Goal: Contribute content: Contribute content

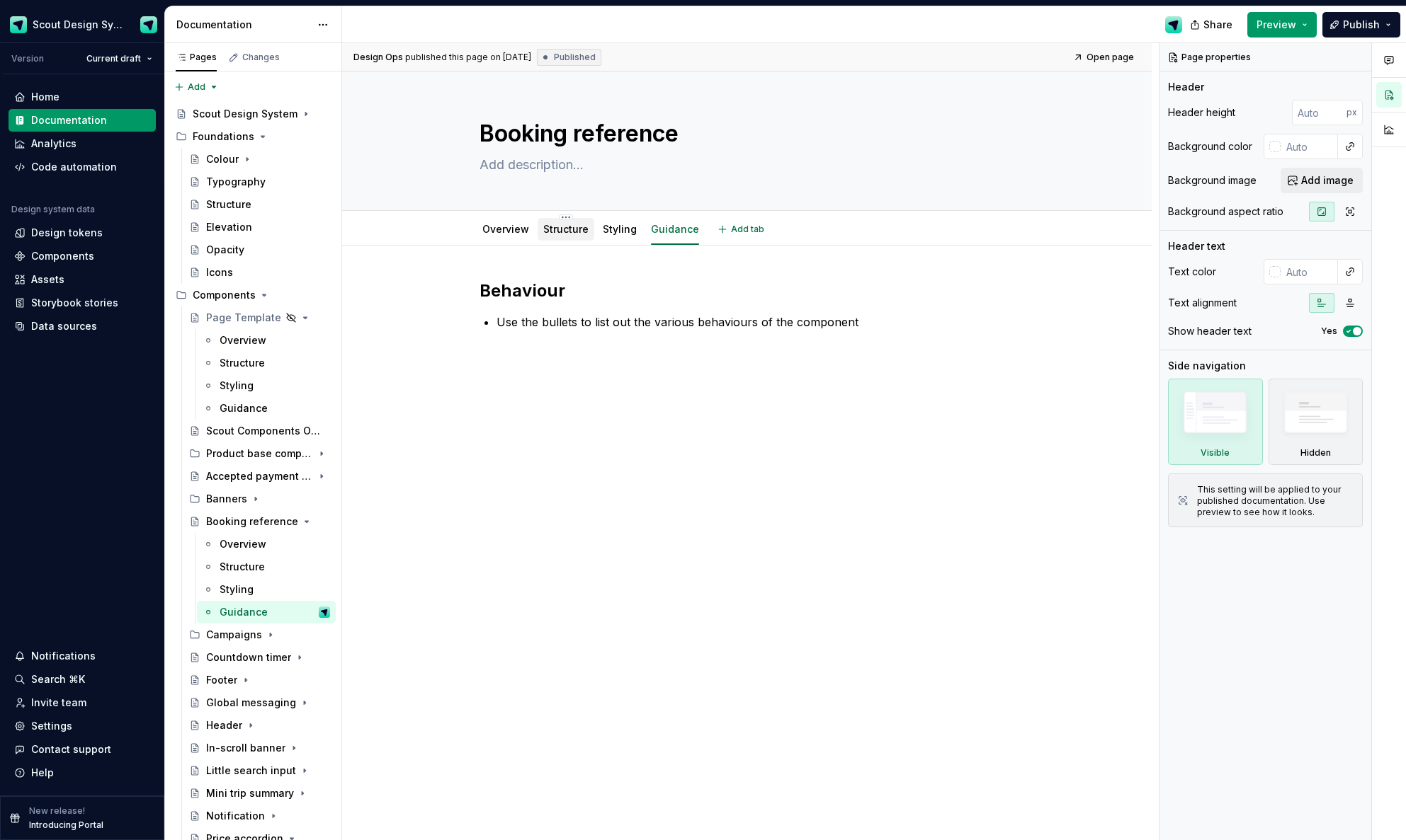
click at [561, 232] on link "Structure" at bounding box center [566, 229] width 45 height 12
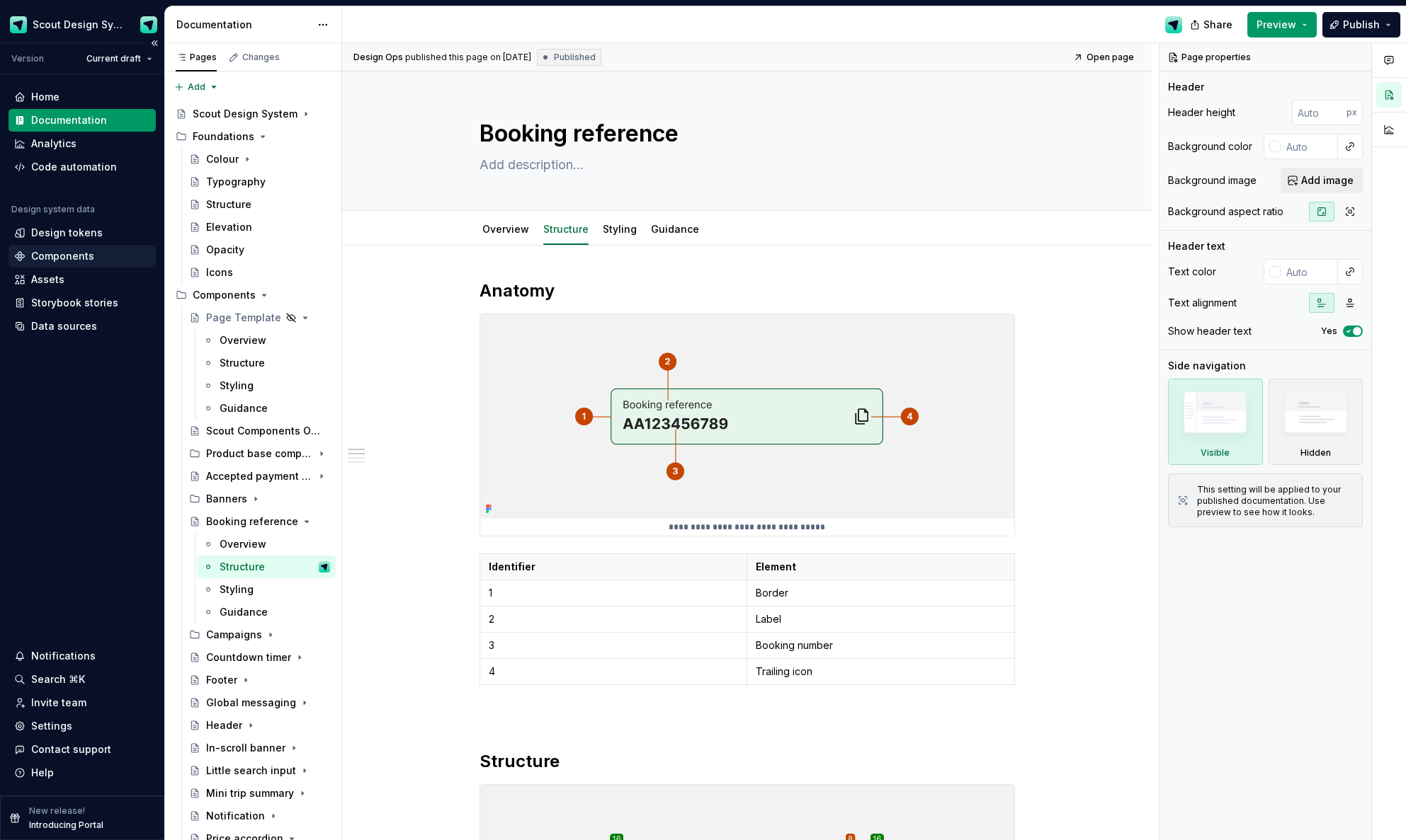
click at [69, 256] on div "Components" at bounding box center [62, 256] width 63 height 14
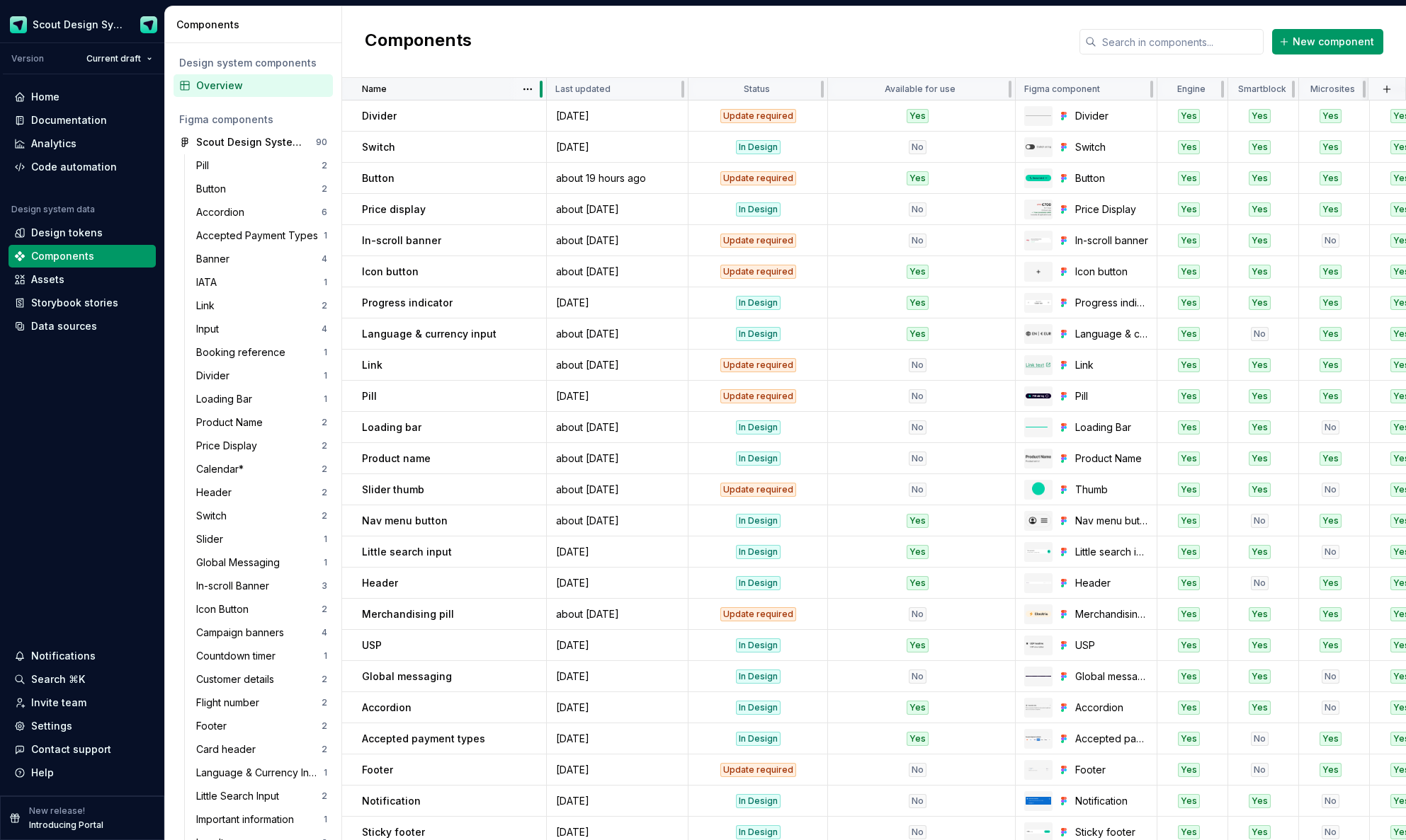
click at [535, 85] on div at bounding box center [541, 89] width 11 height 22
click at [531, 86] on html "Scout Design System Version Current draft Home Documentation Analytics Code aut…" at bounding box center [703, 420] width 1406 height 840
click at [539, 114] on div "Sort ascending" at bounding box center [581, 117] width 120 height 22
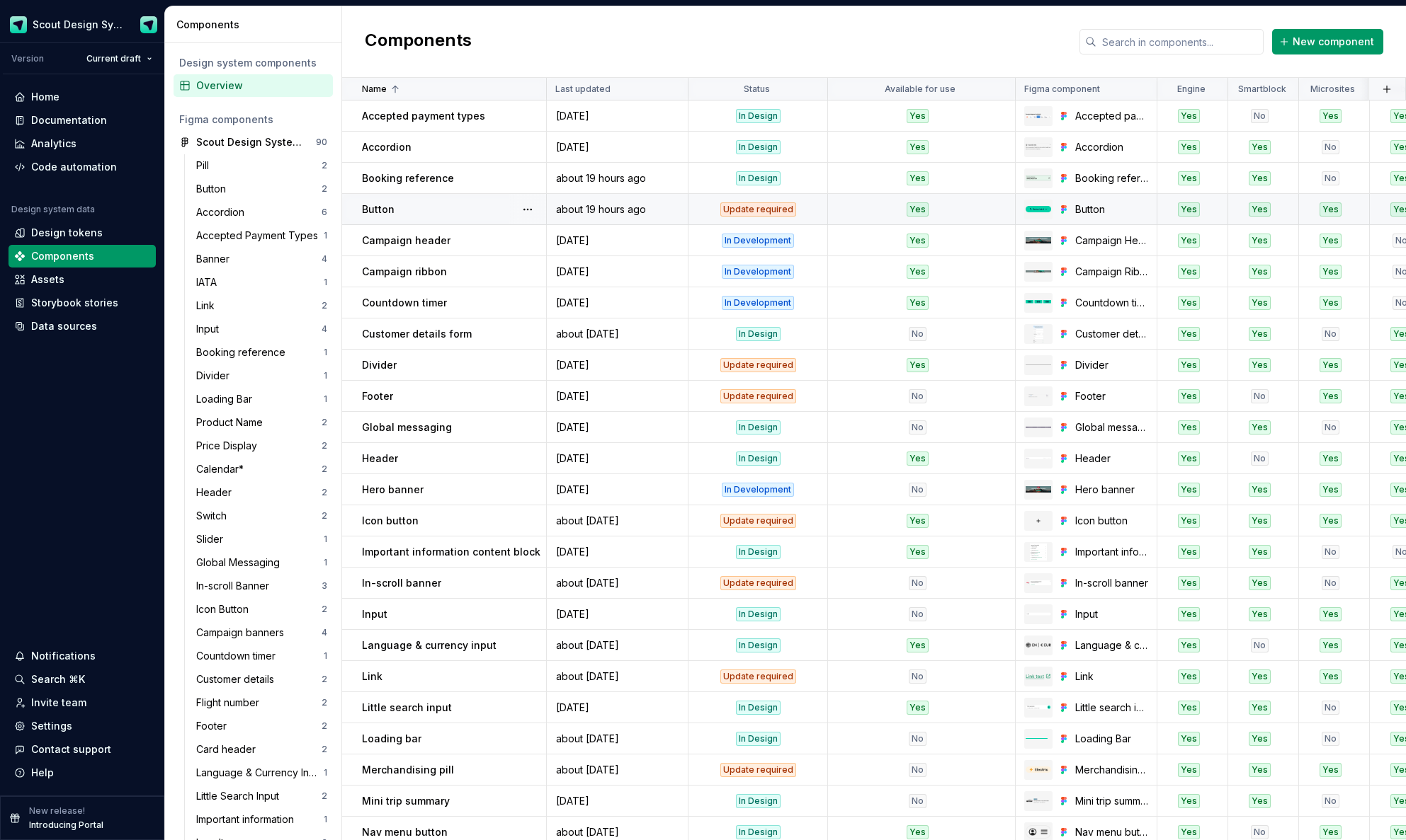
click at [765, 212] on div "Update required" at bounding box center [758, 210] width 76 height 14
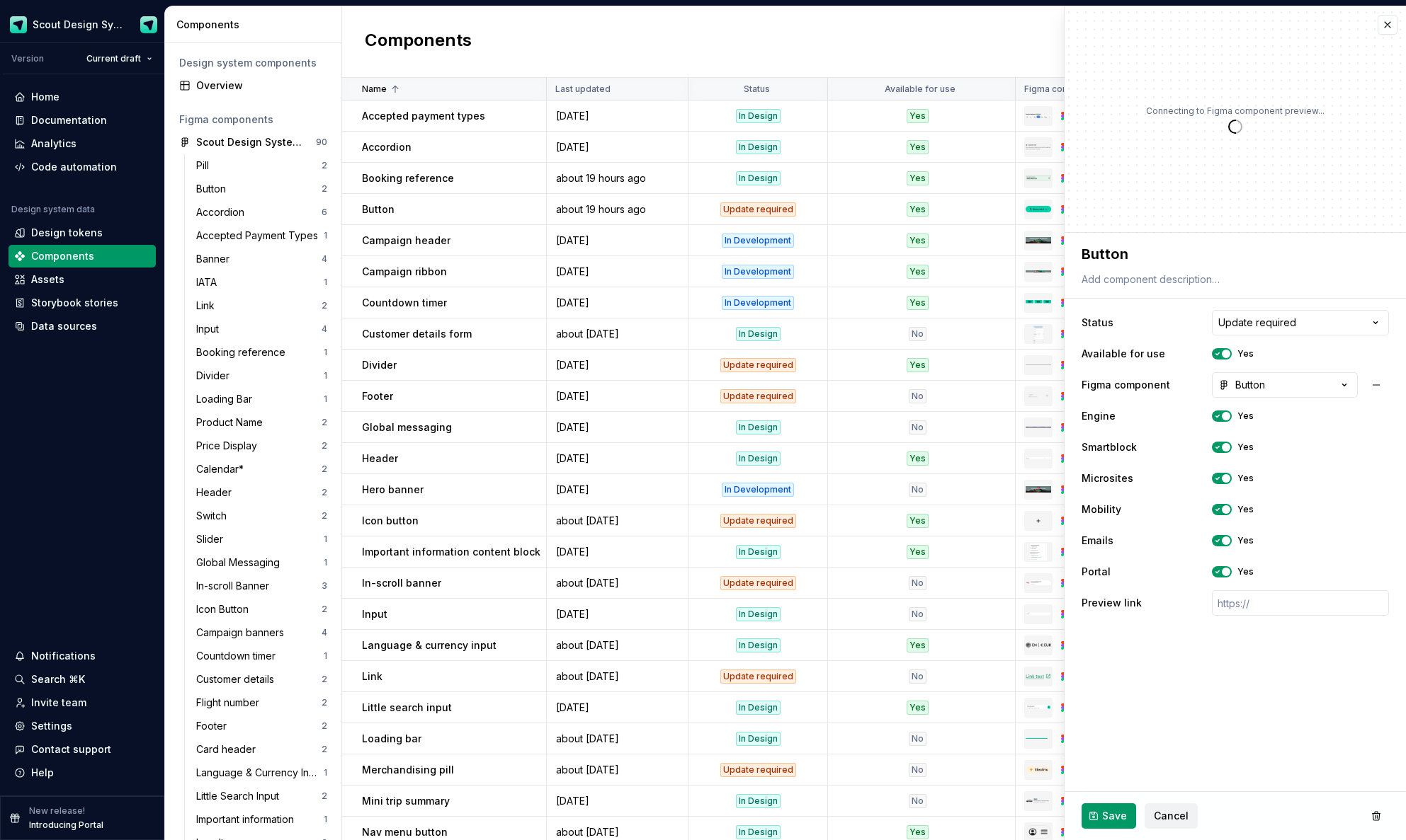
click at [1253, 315] on html "Scout Design System Version Current draft Home Documentation Analytics Code aut…" at bounding box center [703, 420] width 1406 height 840
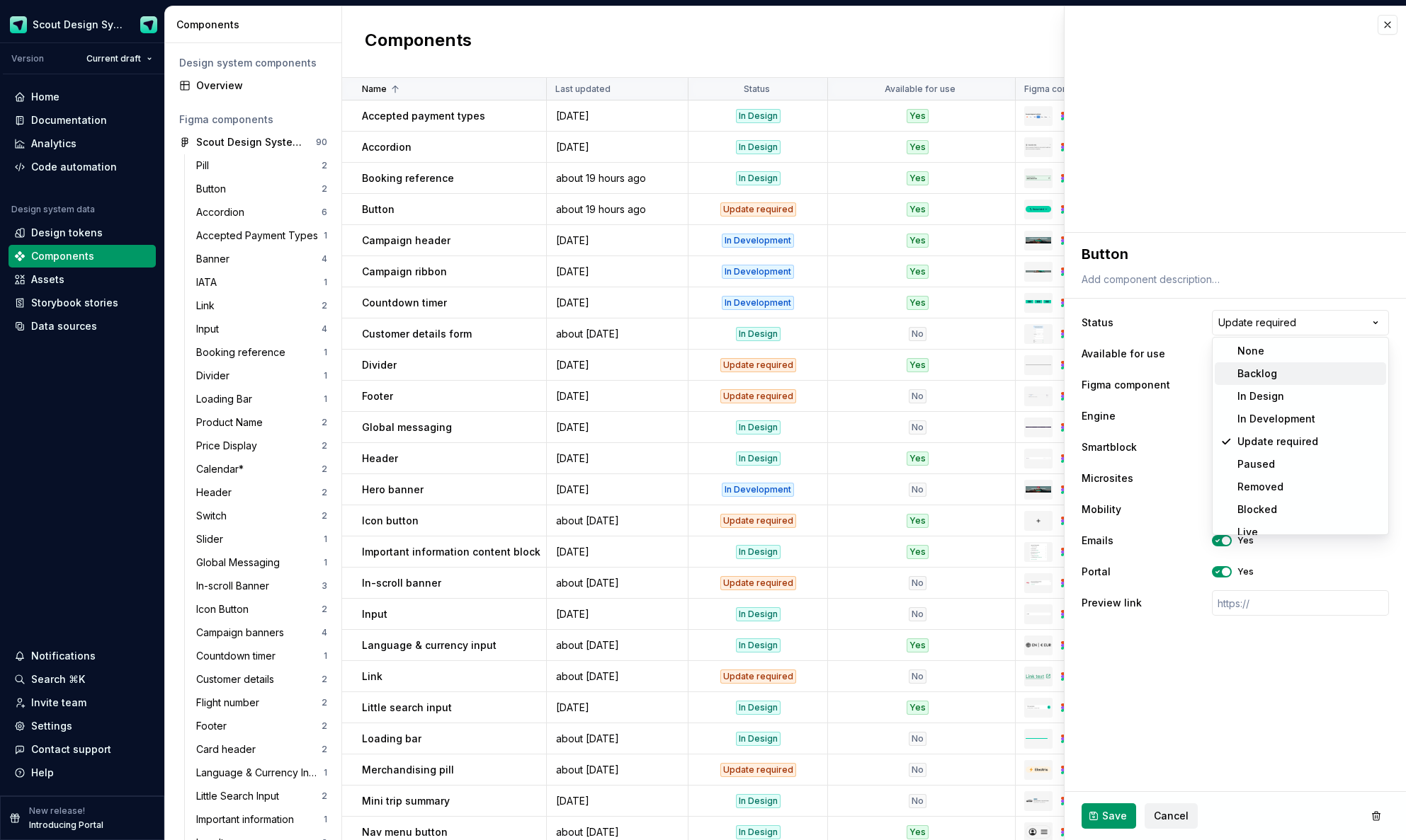
type textarea "*"
select select "**********"
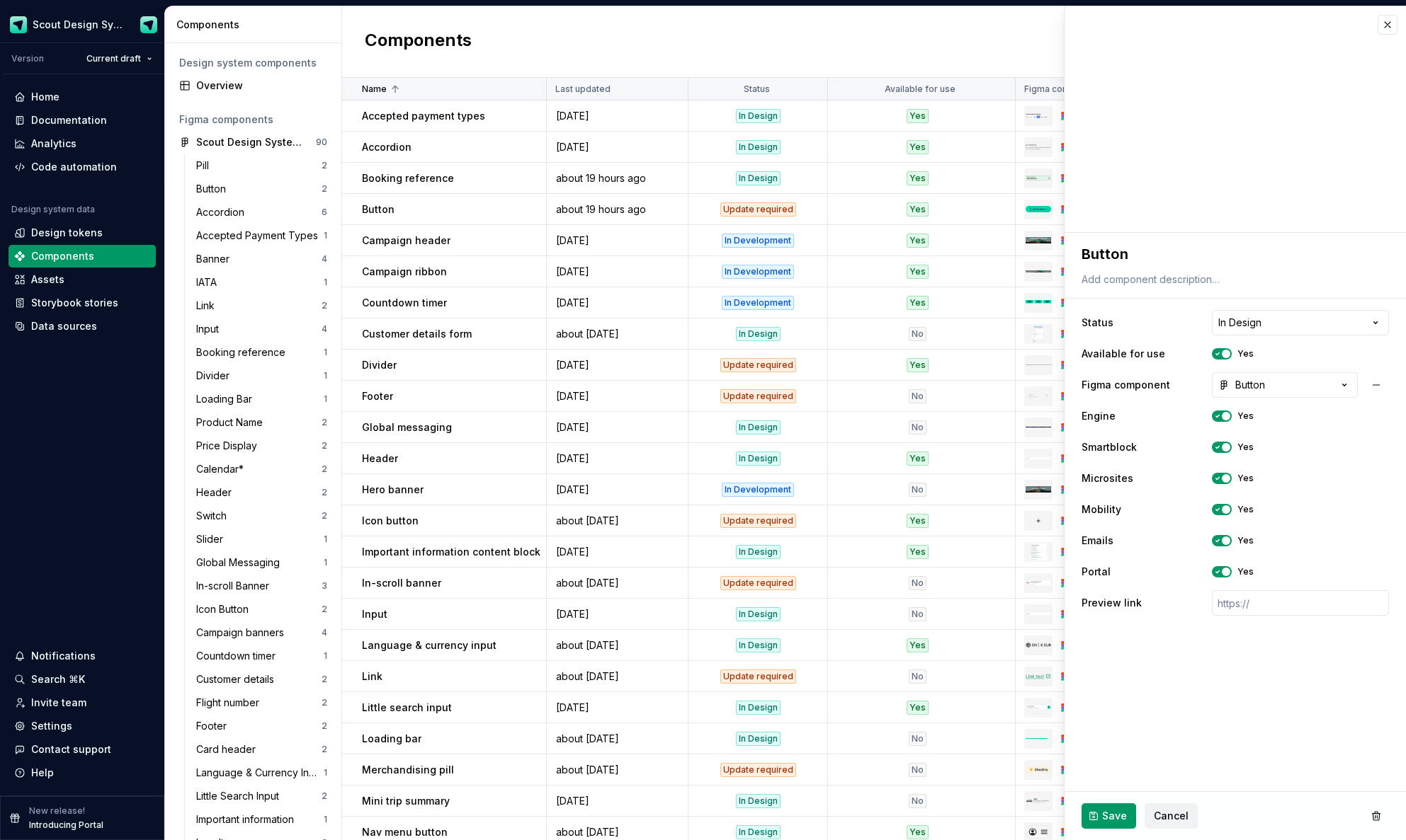
click at [1092, 812] on button "Save" at bounding box center [1108, 817] width 54 height 26
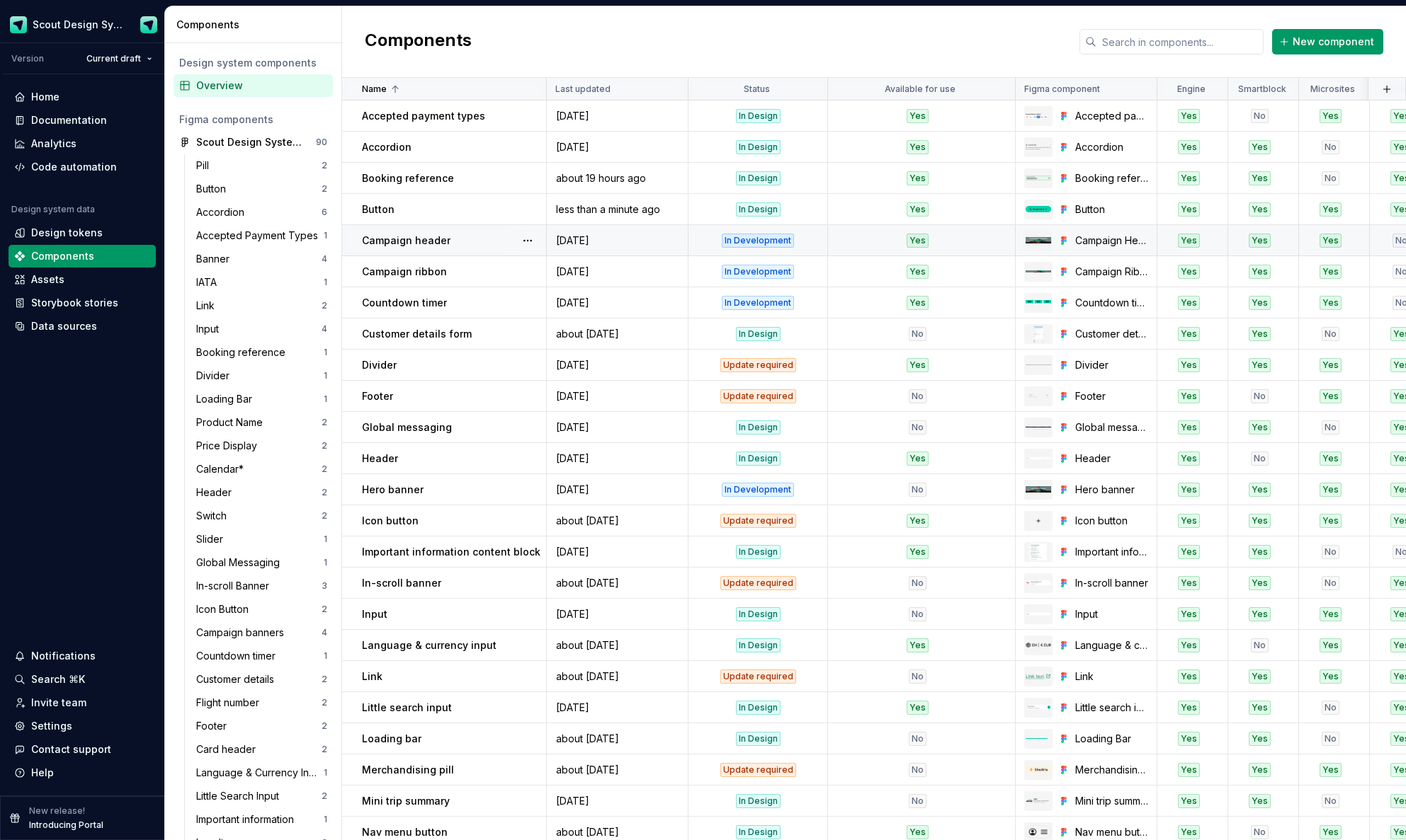
click at [747, 235] on div "In Development" at bounding box center [758, 241] width 73 height 14
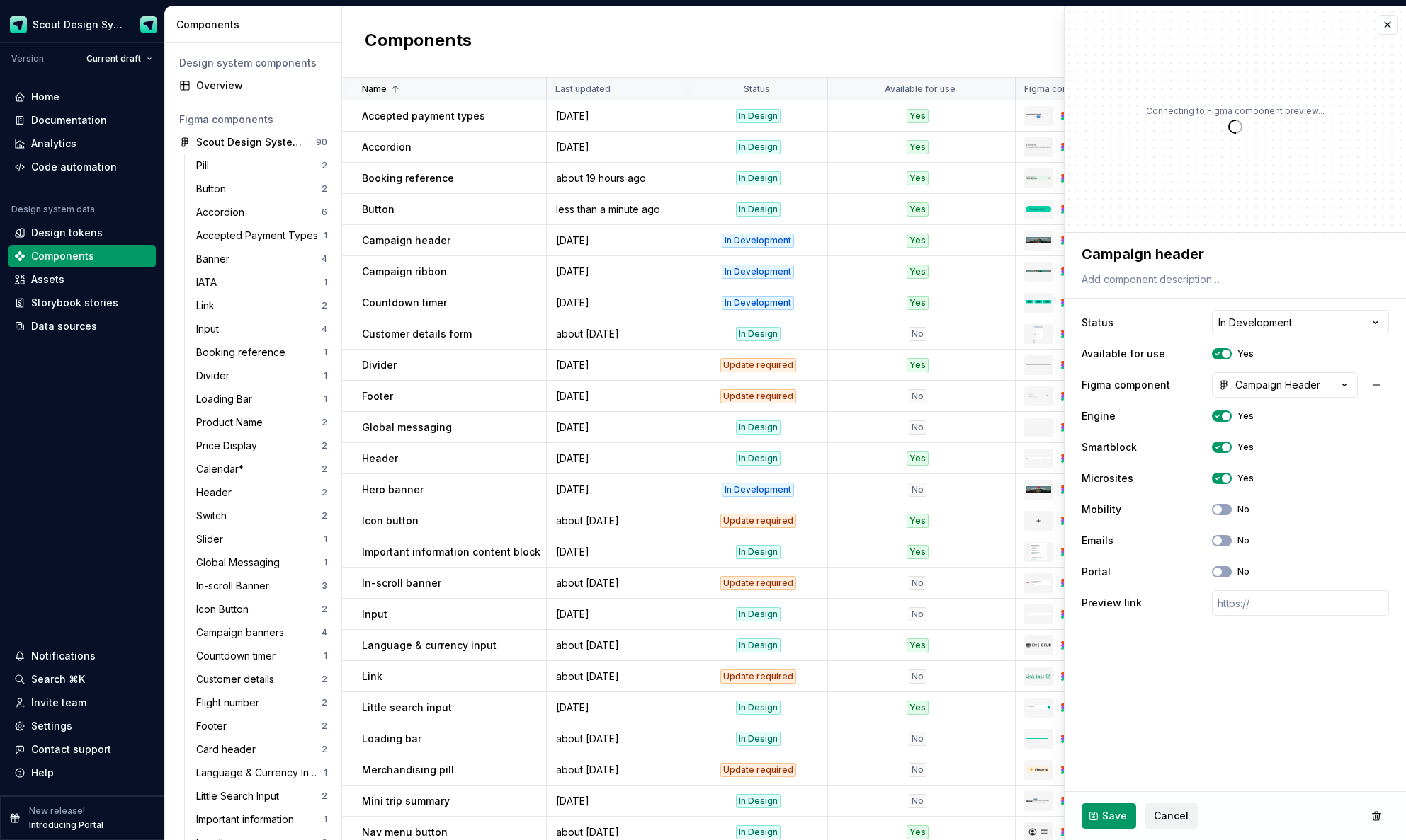
type textarea "*"
click at [1378, 322] on html "Scout Design System Version Current draft Home Documentation Analytics Code aut…" at bounding box center [703, 420] width 1406 height 840
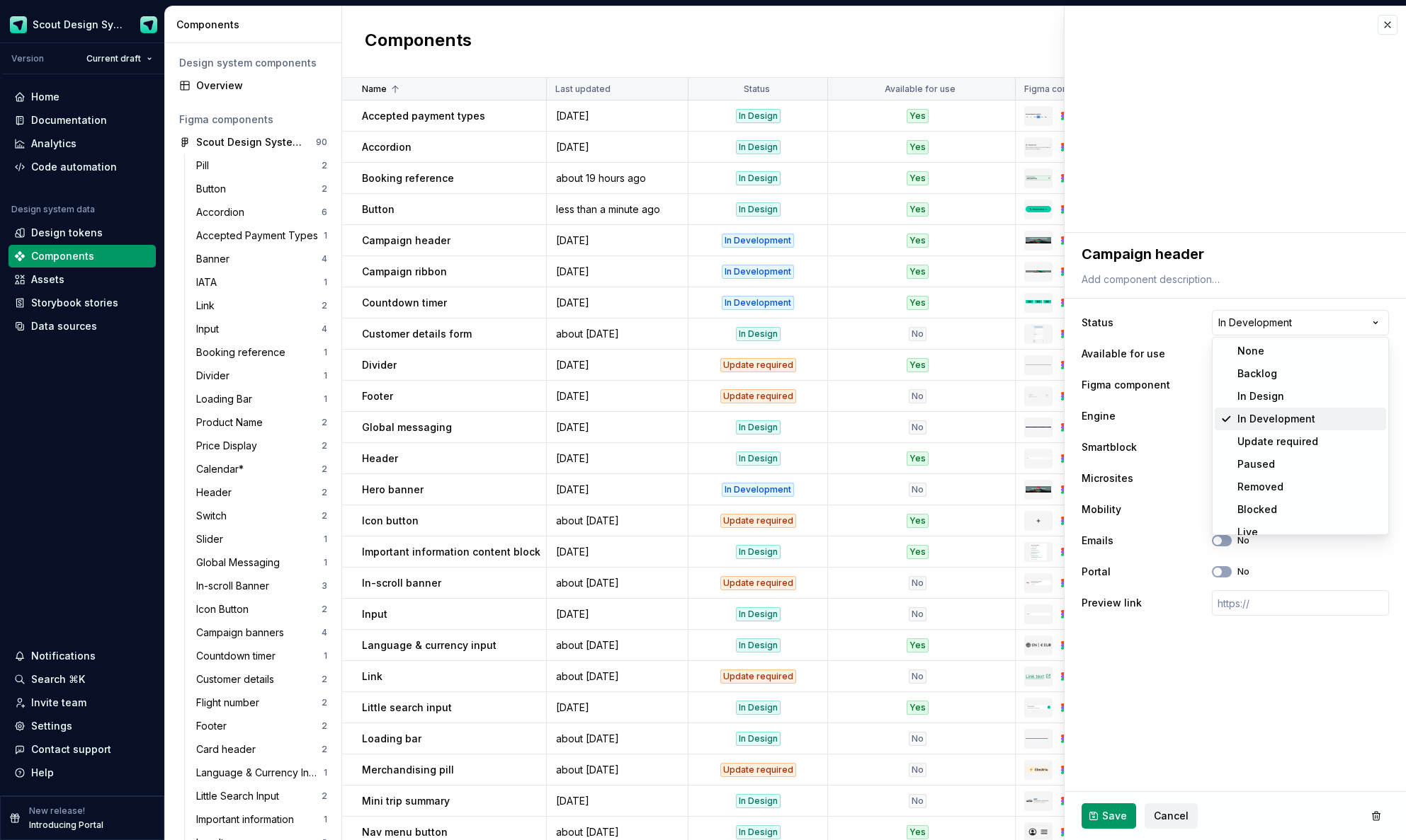
scroll to position [11, 0]
select select "**********"
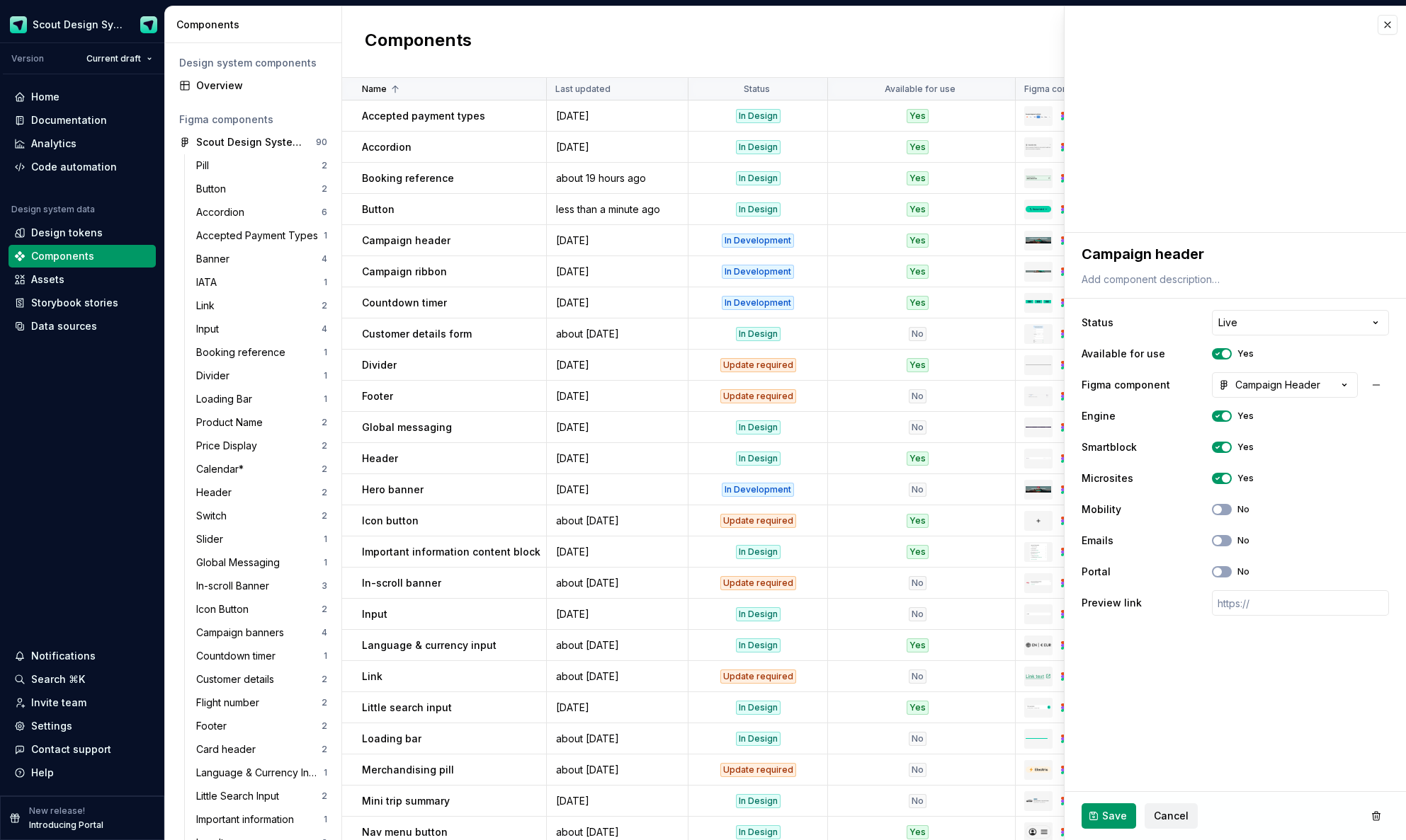
click at [1104, 819] on span "Save" at bounding box center [1114, 816] width 25 height 14
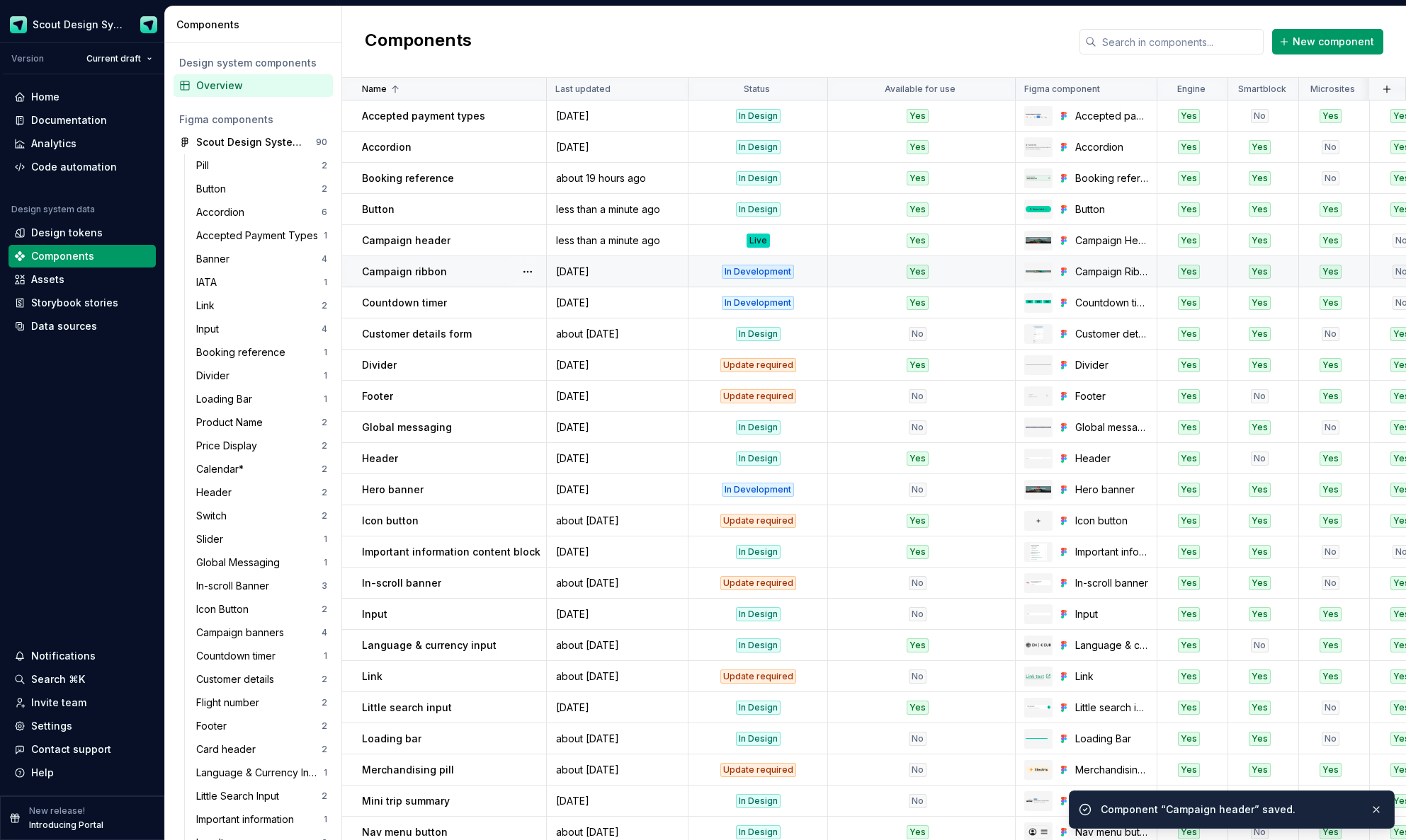
click at [770, 275] on div "In Development" at bounding box center [758, 272] width 73 height 14
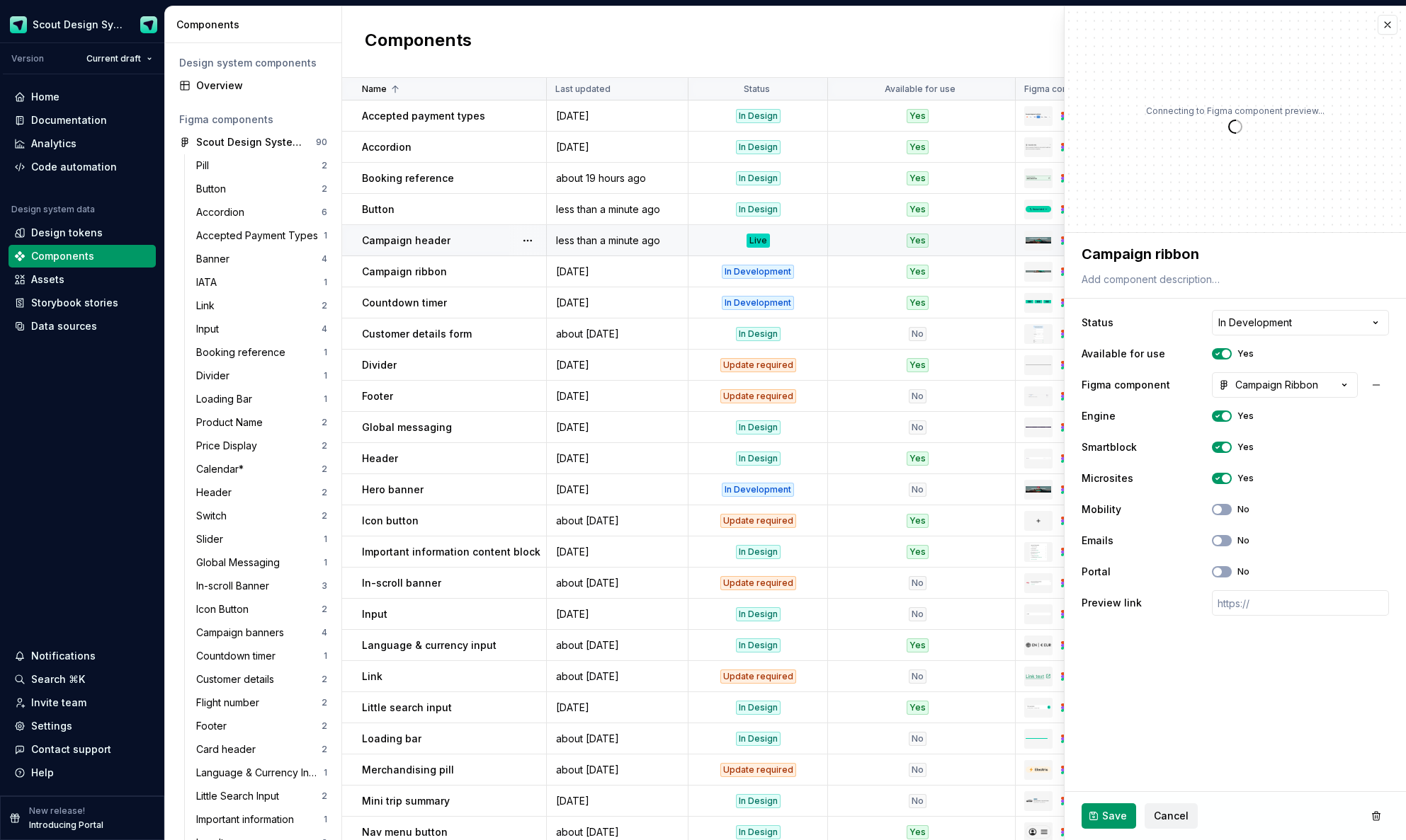
click at [750, 247] on div "Live" at bounding box center [757, 241] width 23 height 14
click at [1350, 322] on html "Scout Design System Version Current draft Home Documentation Analytics Code aut…" at bounding box center [703, 420] width 1406 height 840
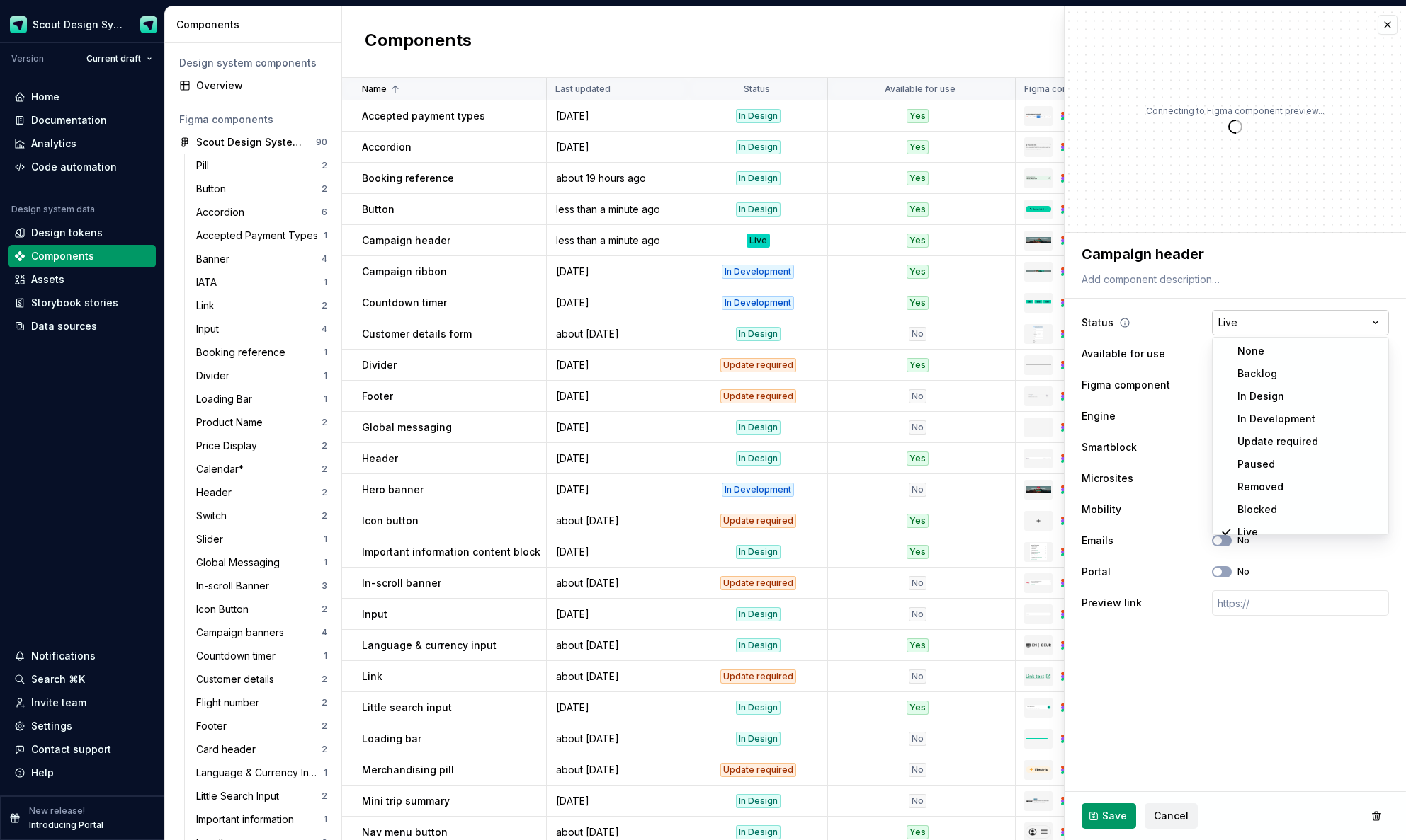
scroll to position [11, 0]
type textarea "*"
select select "**********"
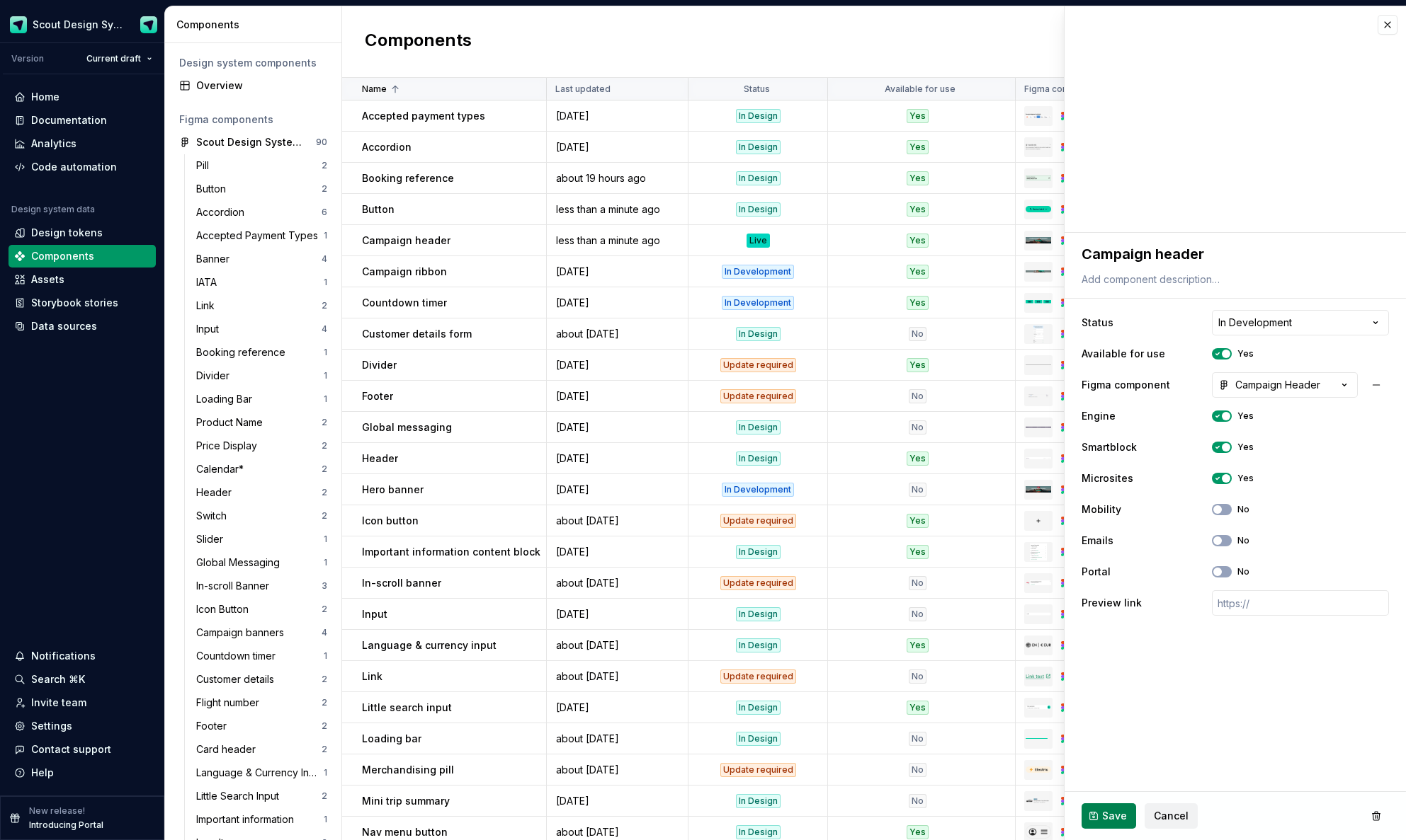
click at [1107, 827] on button "Save" at bounding box center [1108, 817] width 54 height 26
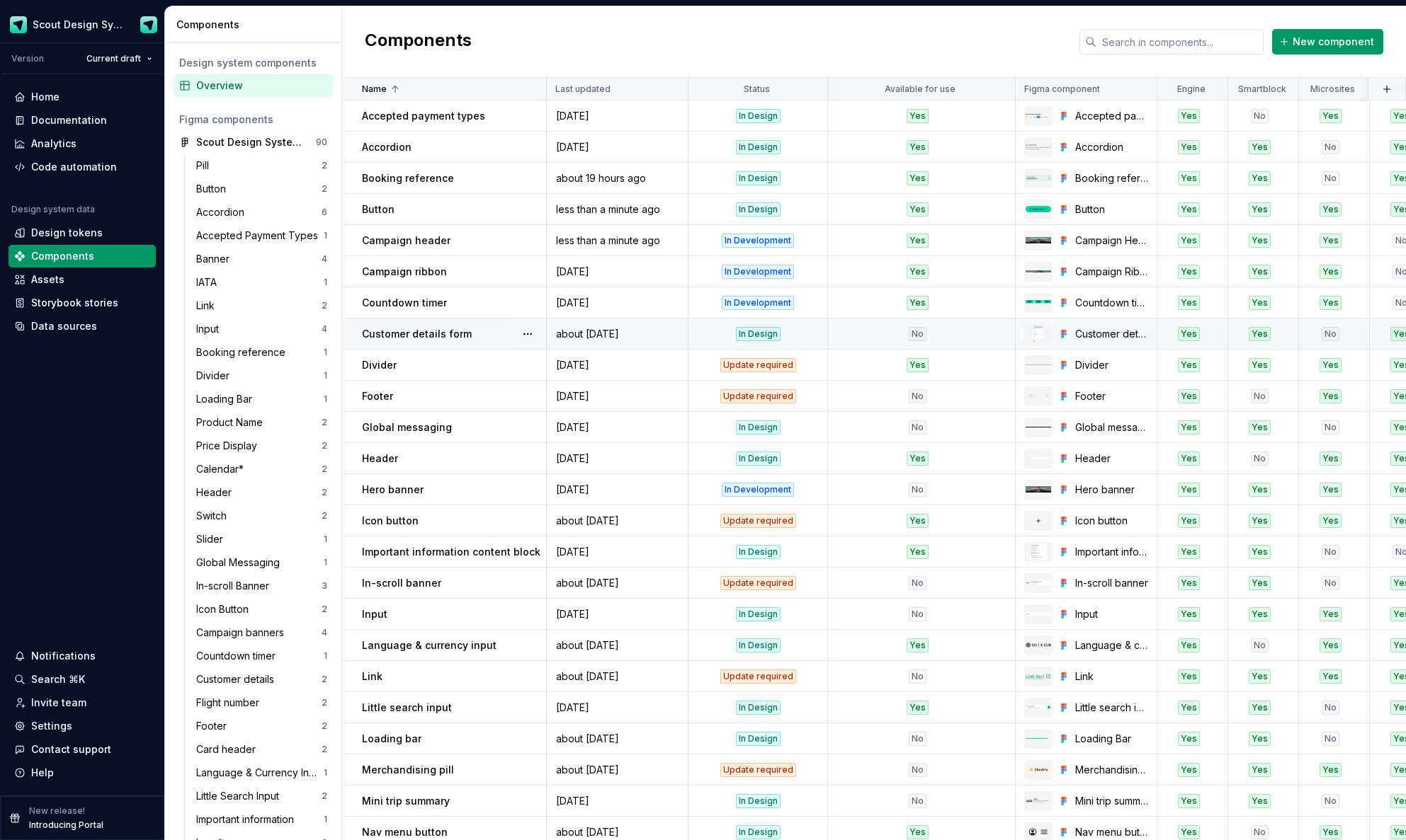
click at [835, 332] on div "No" at bounding box center [917, 334] width 178 height 14
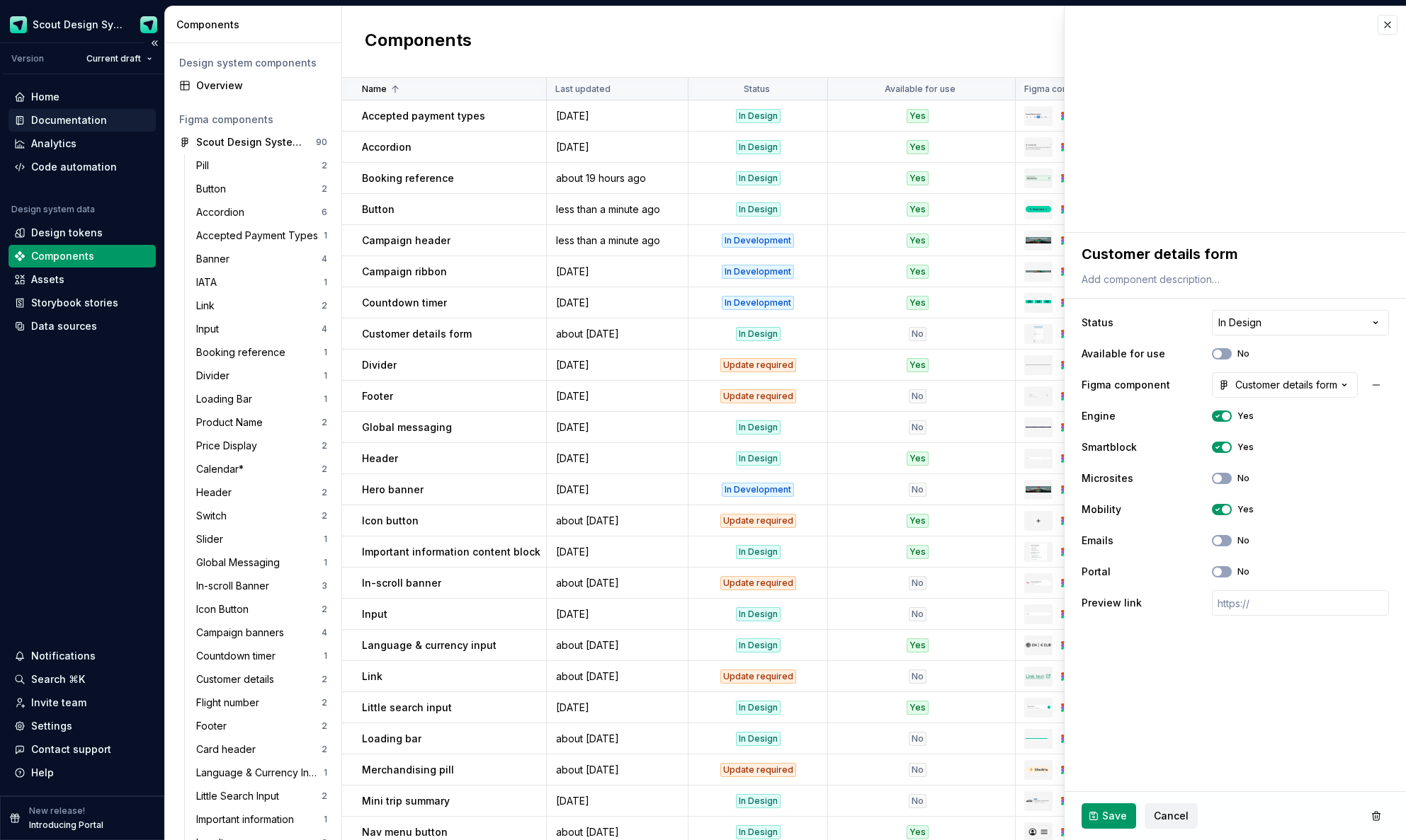
click at [90, 126] on div "Documentation" at bounding box center [69, 120] width 76 height 14
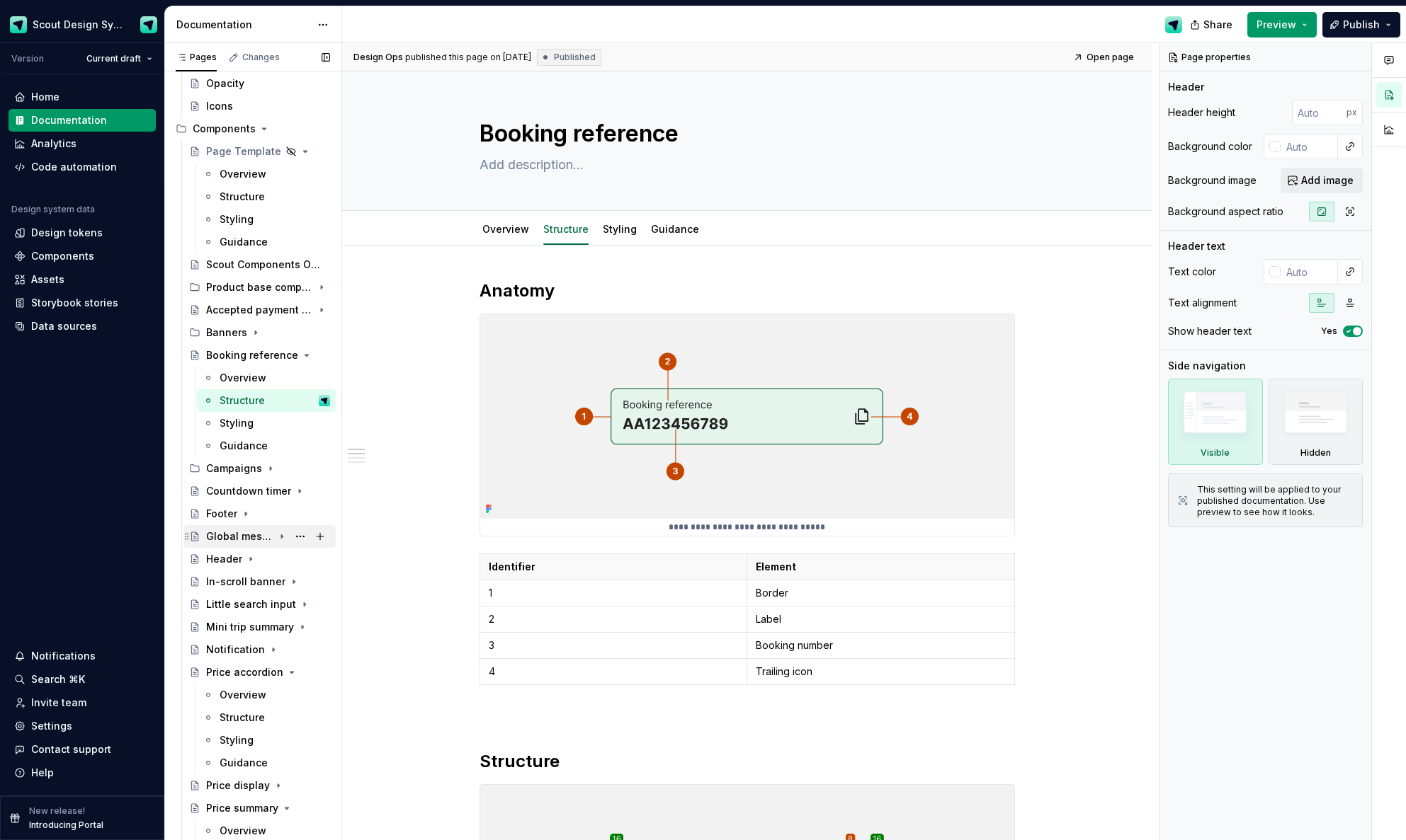
scroll to position [158, 0]
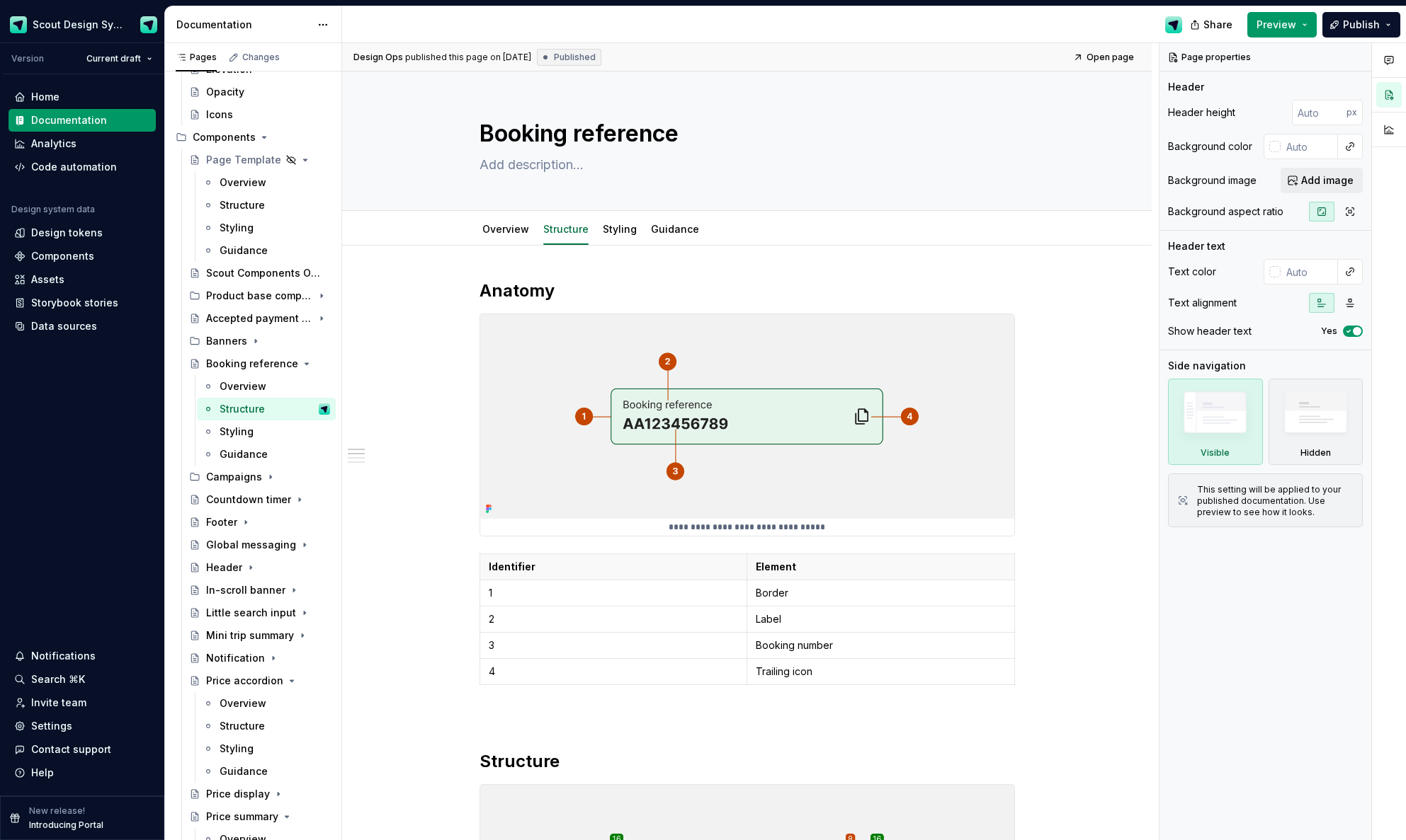
type textarea "*"
